Goal: Transaction & Acquisition: Obtain resource

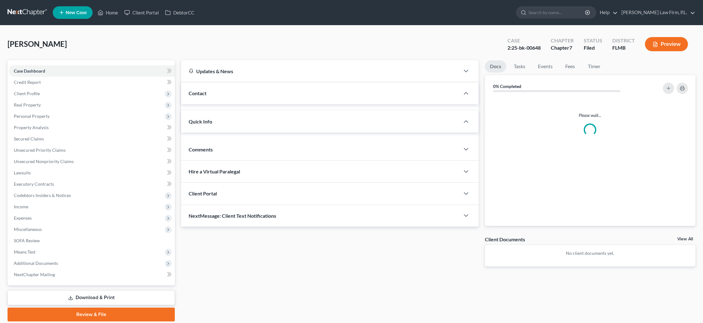
select select "2"
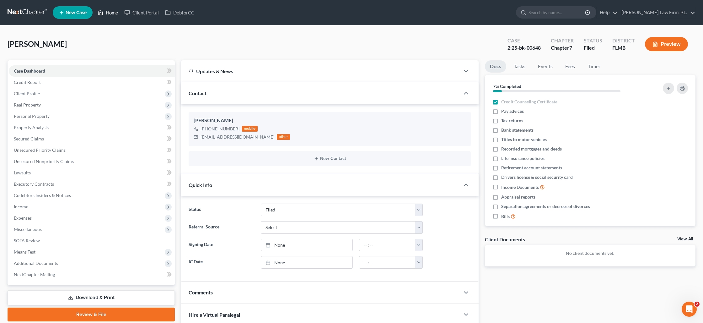
click at [108, 14] on link "Home" at bounding box center [107, 12] width 27 height 11
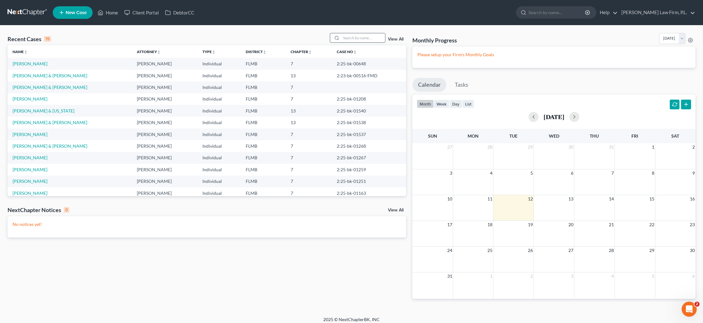
click at [350, 39] on input "search" at bounding box center [363, 37] width 44 height 9
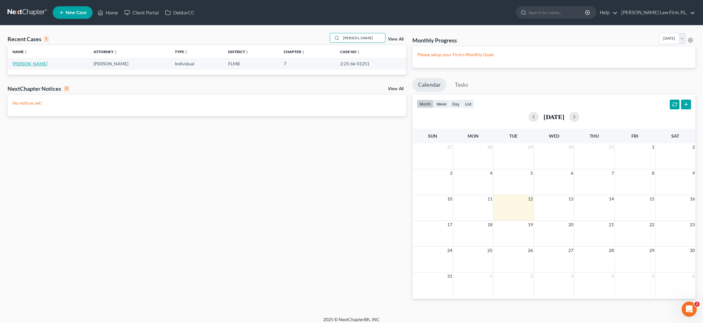
type input "[PERSON_NAME]"
click at [33, 65] on link "[PERSON_NAME]" at bounding box center [30, 63] width 35 height 5
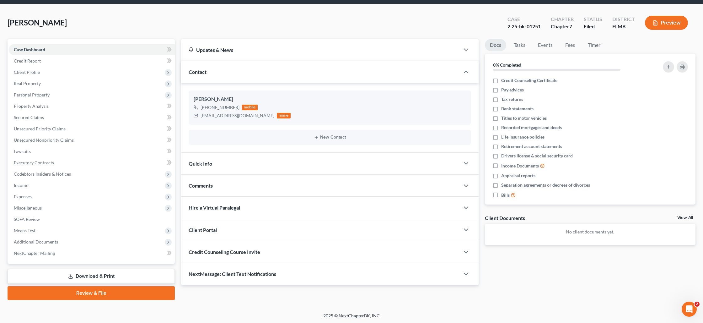
click at [83, 276] on link "Download & Print" at bounding box center [91, 276] width 167 height 15
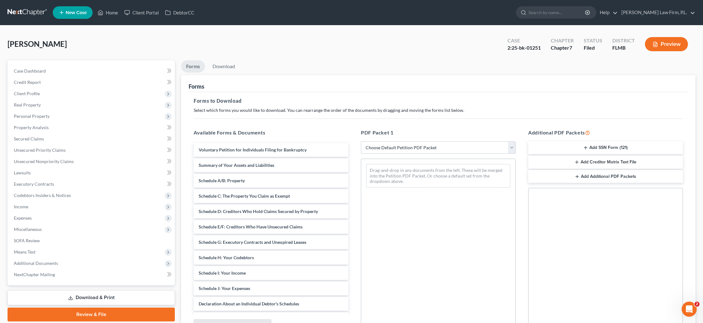
click at [499, 147] on select "Choose Default Petition PDF Packet Complete Bankruptcy Petition (all forms and …" at bounding box center [438, 147] width 155 height 13
select select "0"
click at [361, 141] on select "Choose Default Petition PDF Packet Complete Bankruptcy Petition (all forms and …" at bounding box center [438, 147] width 155 height 13
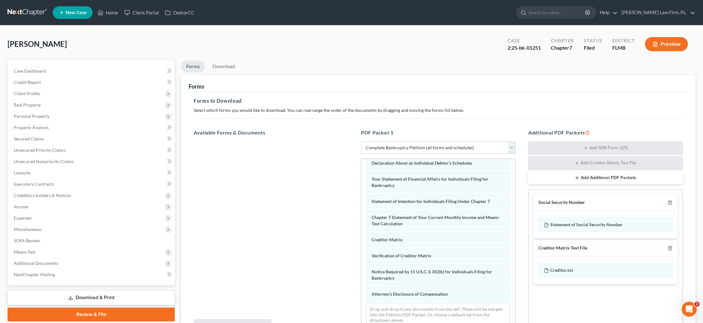
scroll to position [65, 0]
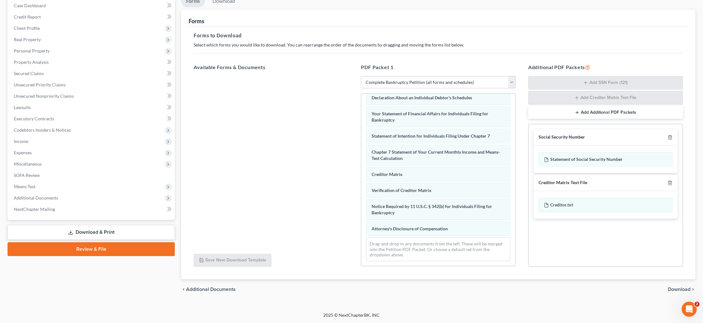
click at [674, 289] on span "Download" at bounding box center [679, 288] width 23 height 5
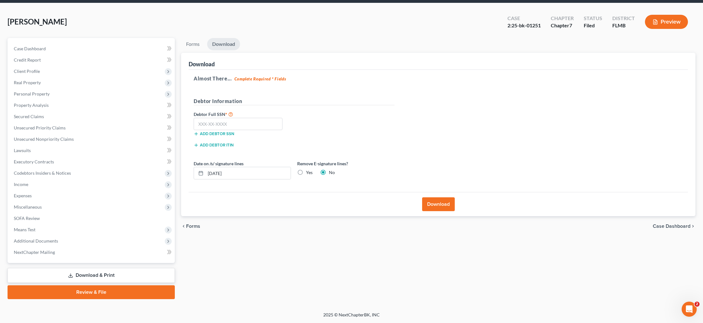
scroll to position [22, 0]
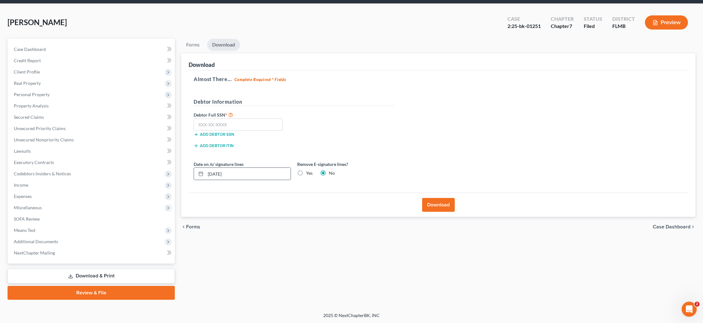
click at [236, 171] on input "[DATE]" at bounding box center [248, 174] width 85 height 12
click at [306, 171] on label "Yes" at bounding box center [309, 173] width 7 height 6
click at [308, 171] on input "Yes" at bounding box center [310, 172] width 4 height 4
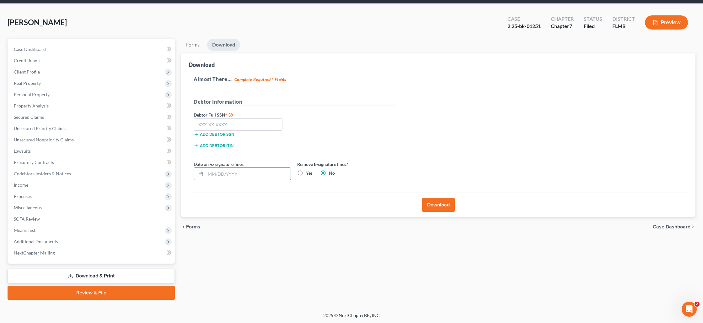
radio input "true"
radio input "false"
click at [433, 206] on button "Download" at bounding box center [438, 205] width 33 height 14
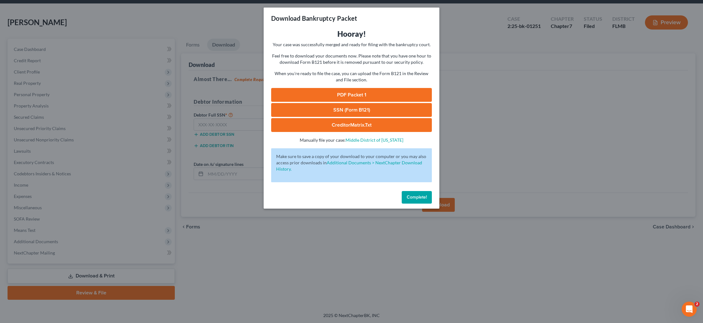
click at [353, 91] on link "PDF Packet 1" at bounding box center [351, 95] width 161 height 14
click at [424, 196] on span "Complete!" at bounding box center [417, 196] width 20 height 5
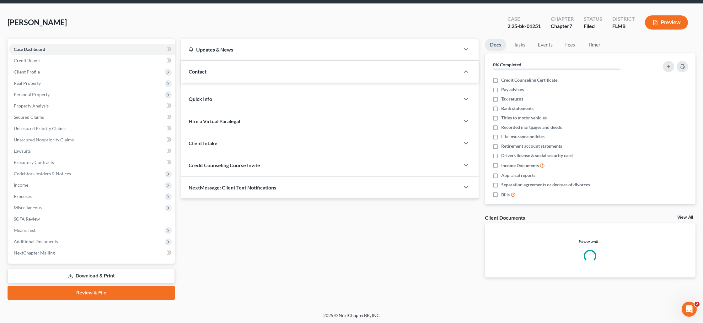
scroll to position [21, 0]
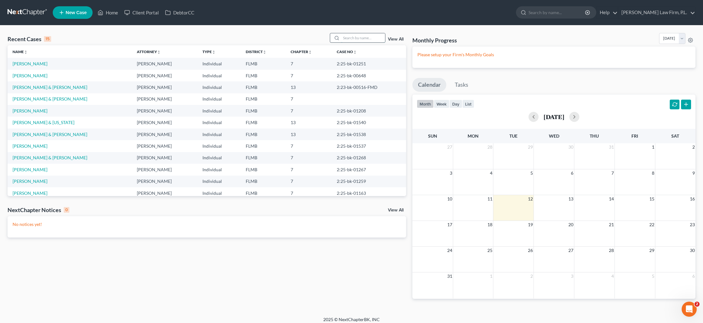
click at [371, 40] on input "search" at bounding box center [363, 37] width 44 height 9
type input "[PERSON_NAME]"
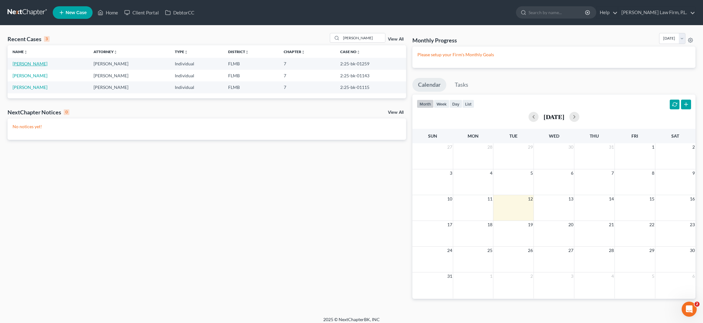
click at [40, 63] on link "[PERSON_NAME]" at bounding box center [30, 63] width 35 height 5
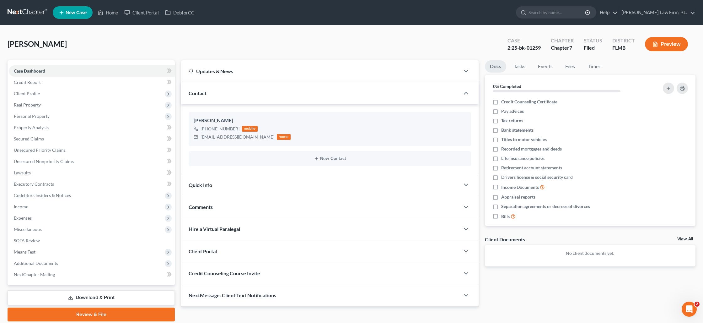
click at [100, 297] on link "Download & Print" at bounding box center [91, 297] width 167 height 15
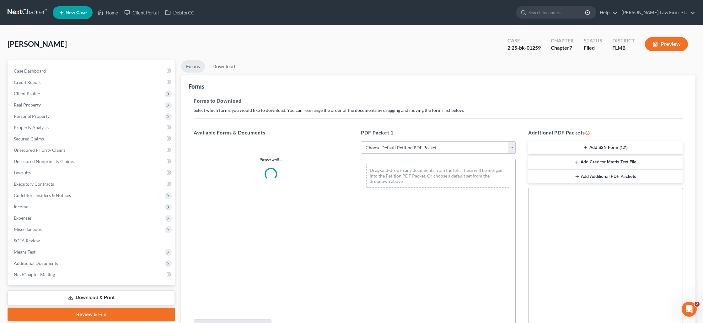
click at [422, 149] on select "Choose Default Petition PDF Packet Complete Bankruptcy Petition (all forms and …" at bounding box center [438, 147] width 155 height 13
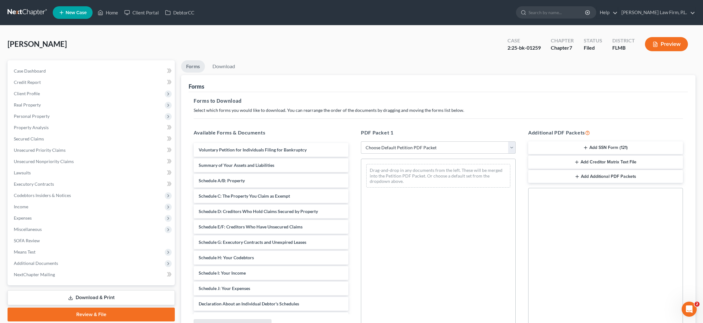
select select "0"
click at [361, 141] on select "Choose Default Petition PDF Packet Complete Bankruptcy Petition (all forms and …" at bounding box center [438, 147] width 155 height 13
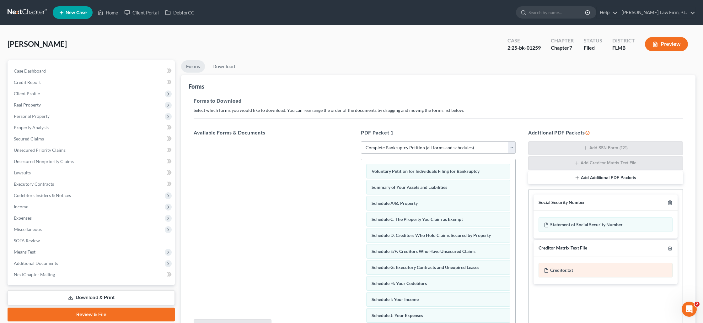
scroll to position [65, 0]
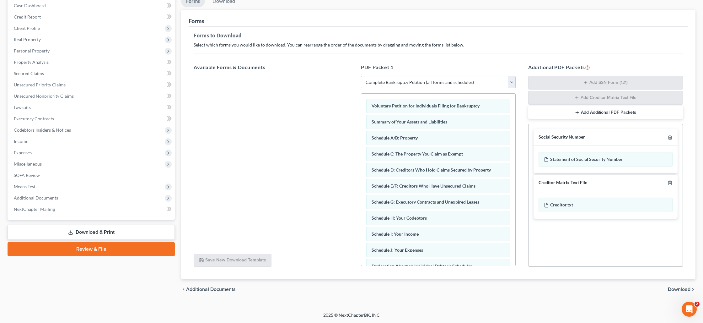
click at [676, 290] on span "Download" at bounding box center [679, 288] width 23 height 5
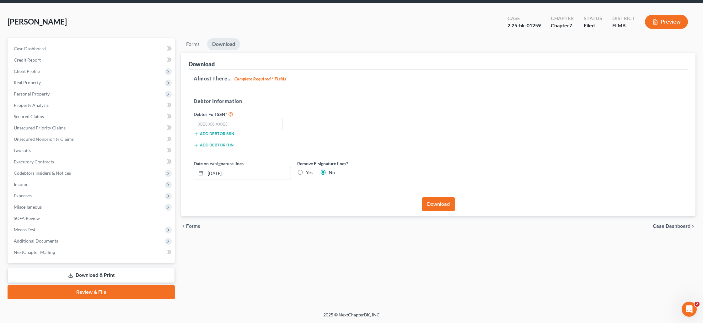
scroll to position [22, 0]
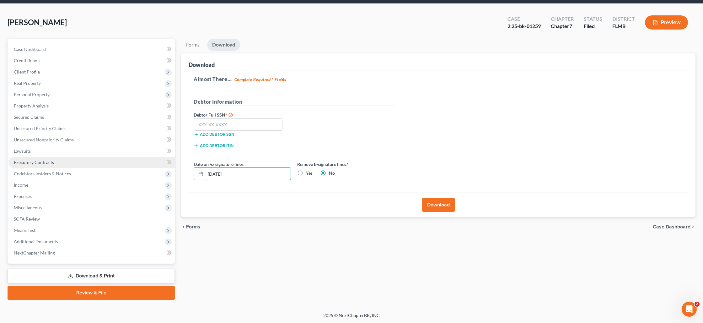
drag, startPoint x: 263, startPoint y: 171, endPoint x: 127, endPoint y: 165, distance: 135.3
click at [129, 165] on div "Petition Navigation Case Dashboard Payments Invoices Payments Payments Credit R…" at bounding box center [351, 169] width 694 height 261
click at [446, 203] on button "Download" at bounding box center [438, 205] width 33 height 14
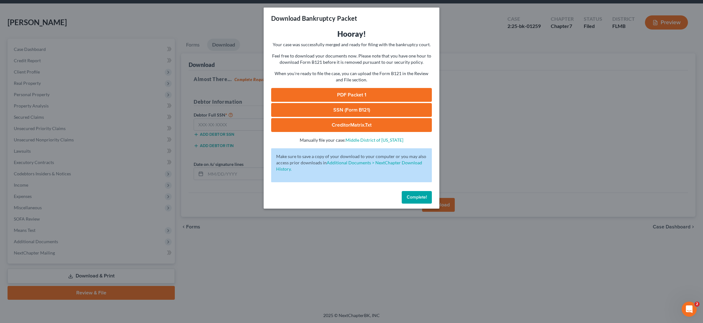
click at [372, 89] on link "PDF Packet 1" at bounding box center [351, 95] width 161 height 14
drag, startPoint x: 418, startPoint y: 197, endPoint x: 383, endPoint y: 179, distance: 39.0
click at [418, 196] on span "Complete!" at bounding box center [417, 196] width 20 height 5
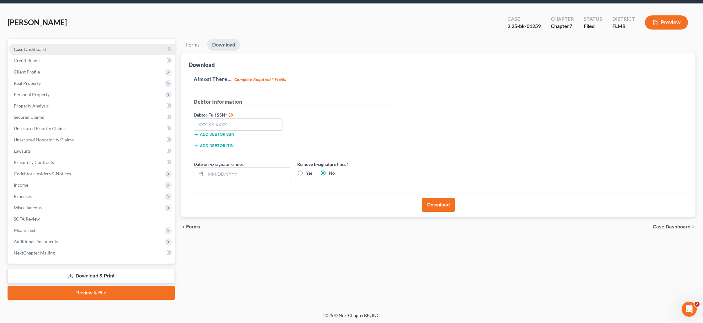
click at [81, 45] on link "Case Dashboard" at bounding box center [92, 49] width 166 height 11
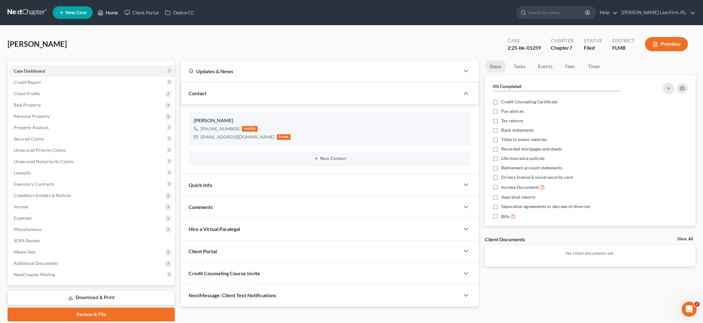
click at [116, 13] on link "Home" at bounding box center [107, 12] width 27 height 11
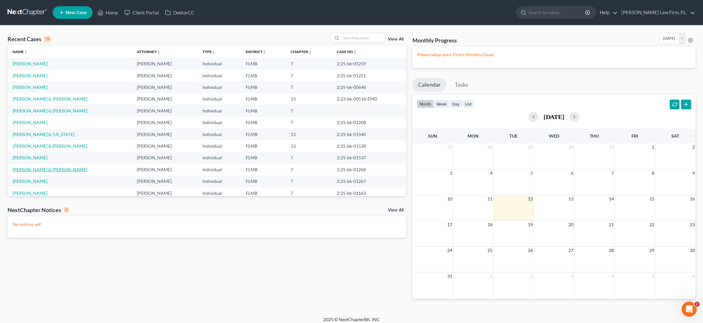
click at [43, 169] on link "[PERSON_NAME] & [PERSON_NAME]" at bounding box center [50, 169] width 75 height 5
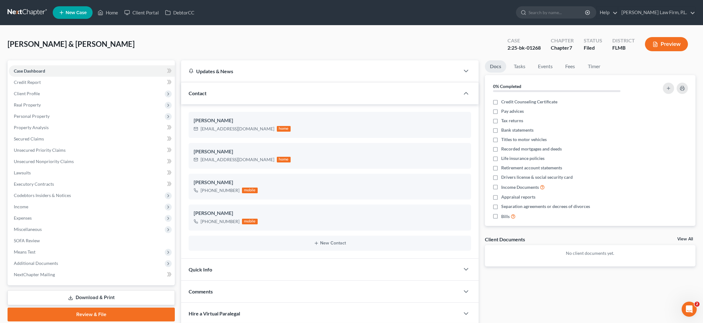
click at [93, 296] on link "Download & Print" at bounding box center [91, 297] width 167 height 15
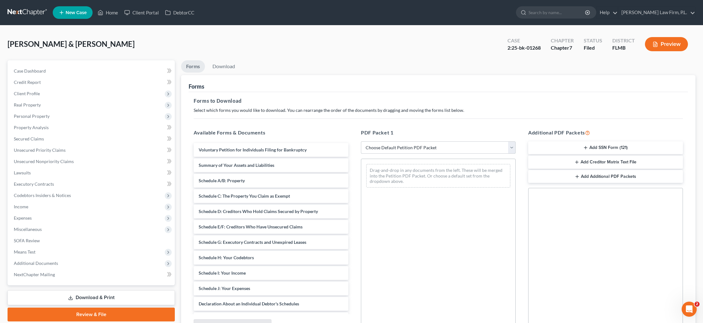
click at [469, 148] on select "Choose Default Petition PDF Packet Complete Bankruptcy Petition (all forms and …" at bounding box center [438, 147] width 155 height 13
select select "0"
click at [361, 141] on select "Choose Default Petition PDF Packet Complete Bankruptcy Petition (all forms and …" at bounding box center [438, 147] width 155 height 13
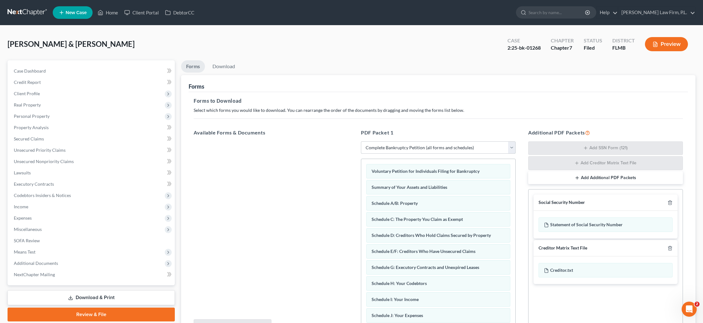
scroll to position [65, 0]
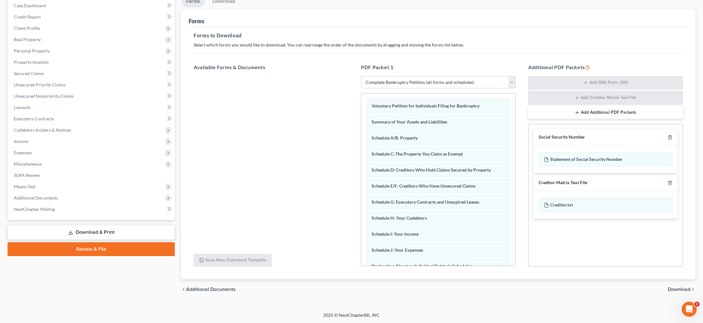
click at [676, 289] on span "Download" at bounding box center [679, 288] width 23 height 5
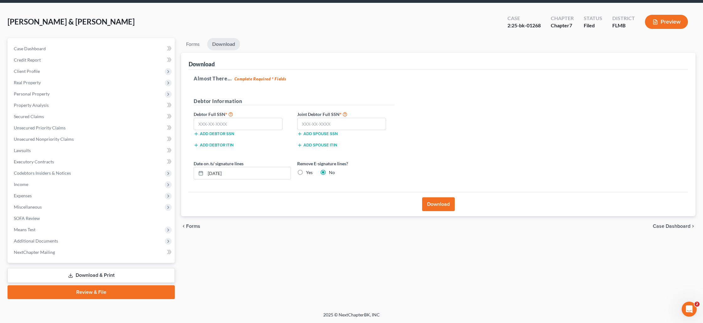
scroll to position [22, 0]
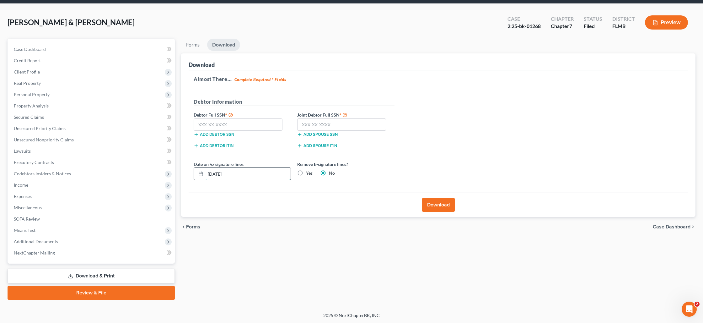
drag, startPoint x: 254, startPoint y: 173, endPoint x: 203, endPoint y: 171, distance: 51.8
click at [203, 171] on div "[DATE]" at bounding box center [242, 173] width 97 height 13
click at [424, 207] on button "Download" at bounding box center [438, 205] width 33 height 14
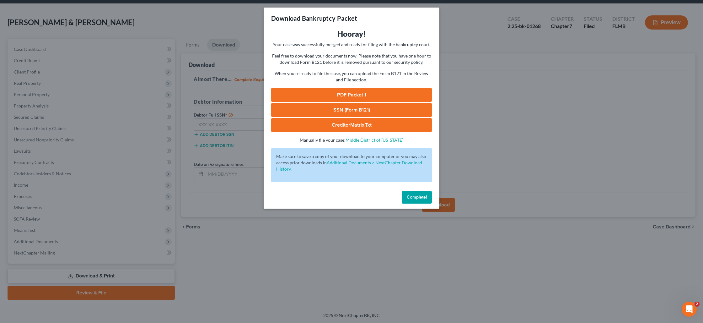
click at [383, 92] on link "PDF Packet 1" at bounding box center [351, 95] width 161 height 14
drag, startPoint x: 419, startPoint y: 198, endPoint x: 388, endPoint y: 184, distance: 34.0
click at [419, 198] on span "Complete!" at bounding box center [417, 196] width 20 height 5
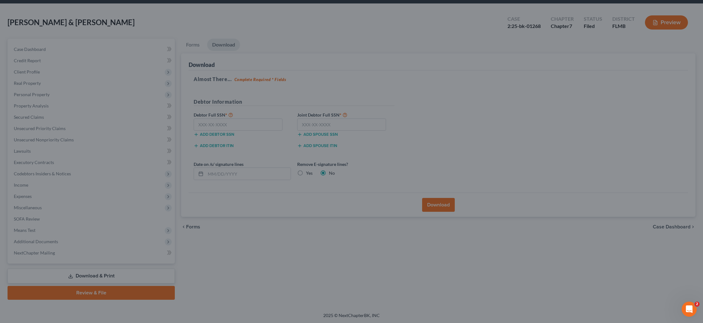
scroll to position [0, 0]
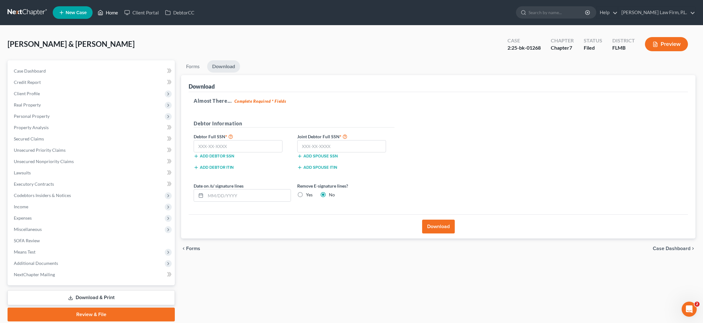
click at [109, 12] on link "Home" at bounding box center [107, 12] width 27 height 11
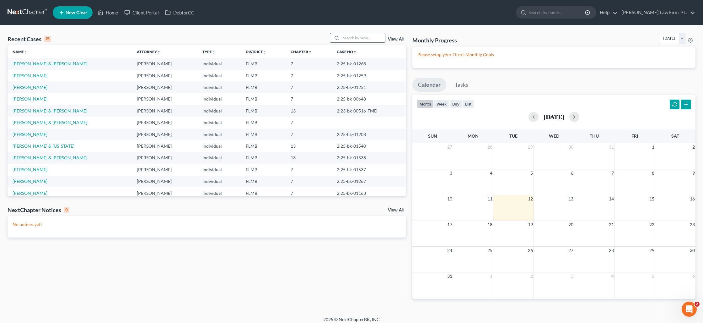
click at [359, 37] on input "search" at bounding box center [363, 37] width 44 height 9
type input "[PERSON_NAME]"
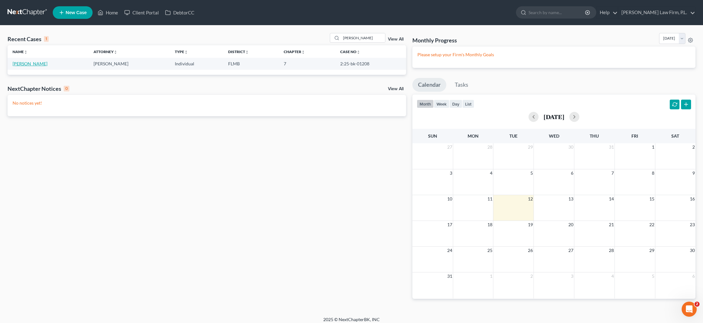
click at [31, 64] on link "[PERSON_NAME]" at bounding box center [30, 63] width 35 height 5
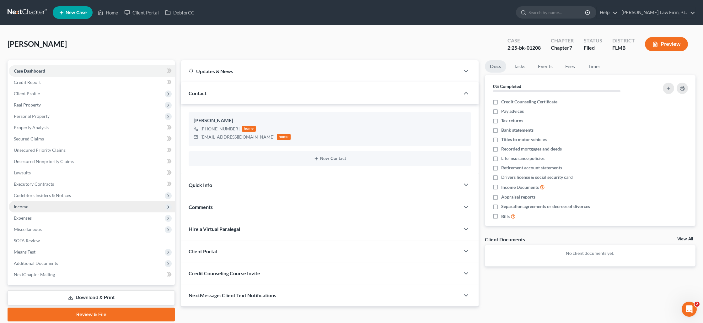
click at [26, 207] on span "Income" at bounding box center [21, 206] width 14 height 5
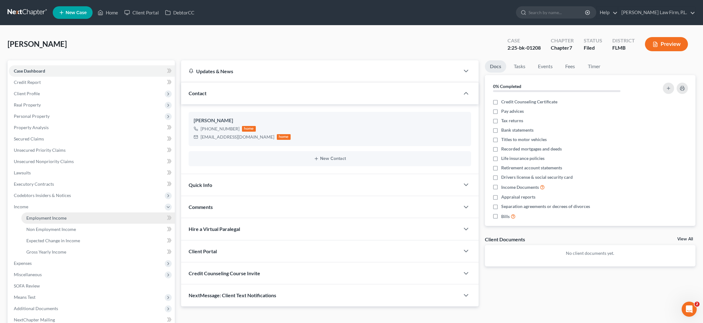
click at [38, 216] on span "Employment Income" at bounding box center [46, 217] width 40 height 5
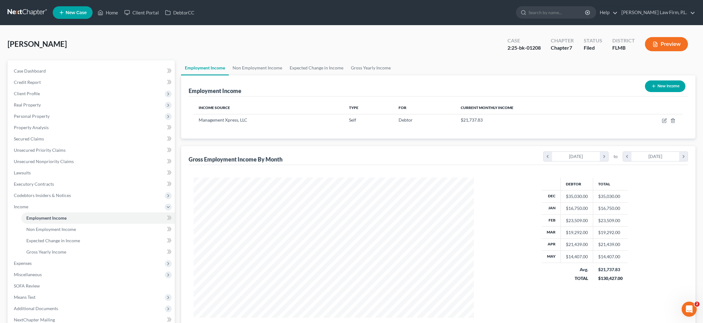
scroll to position [140, 292]
click at [662, 48] on button "Preview" at bounding box center [666, 44] width 43 height 14
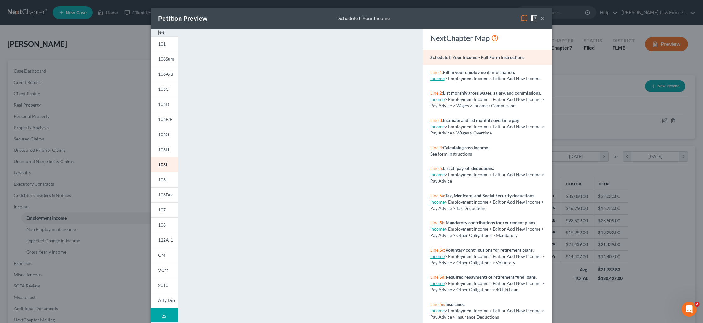
click at [542, 19] on button "×" at bounding box center [542, 18] width 4 height 8
